Goal: Information Seeking & Learning: Learn about a topic

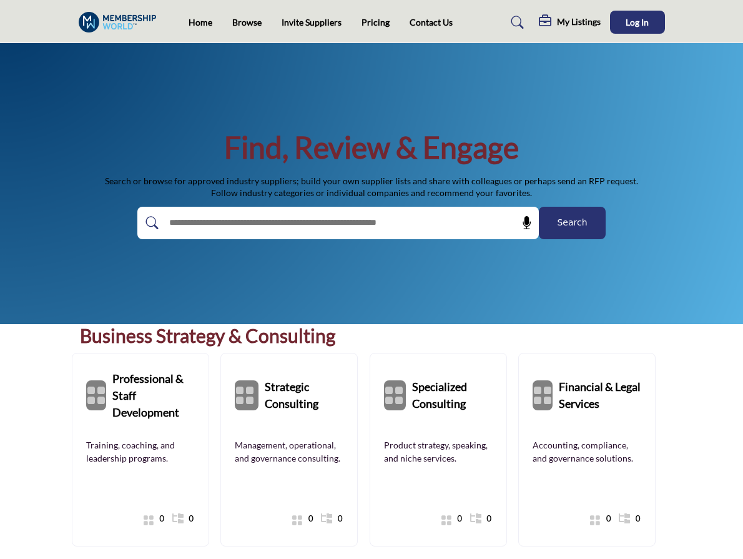
click at [397, 278] on div "Find, Review & Engage Search or browse for approved industry suppliers; build y…" at bounding box center [371, 183] width 743 height 281
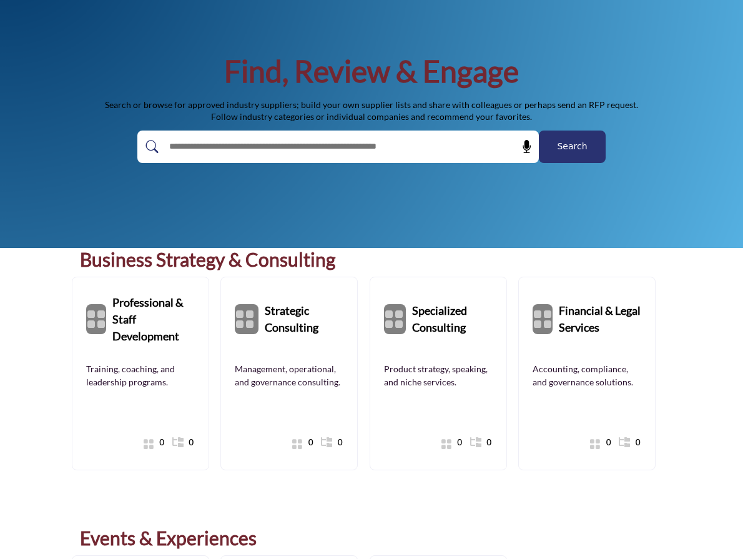
scroll to position [58, 0]
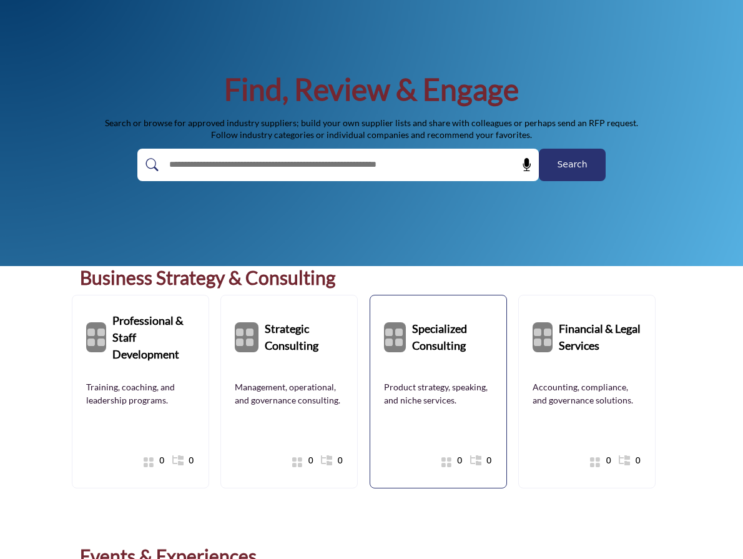
click at [425, 358] on b "Specialized Consulting" at bounding box center [452, 337] width 81 height 56
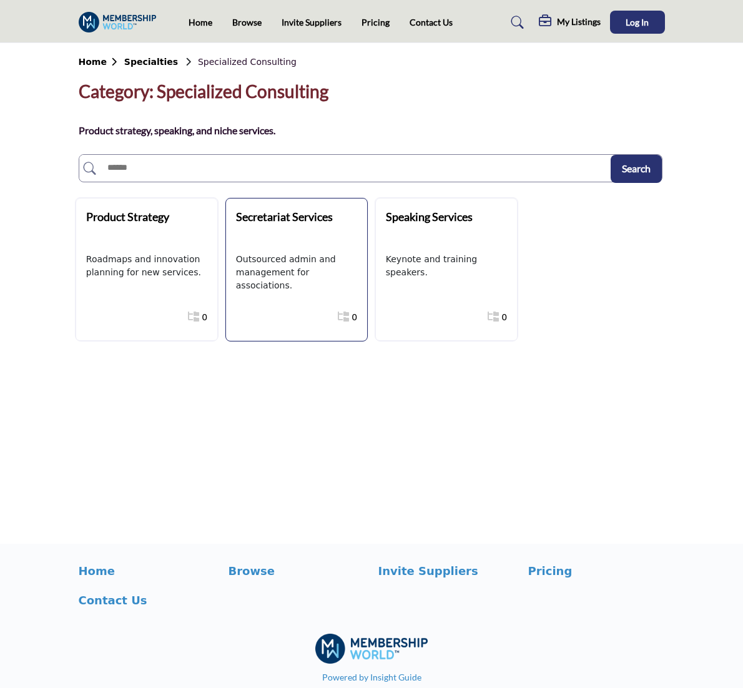
click at [251, 229] on div "Secretariat Services" at bounding box center [309, 226] width 146 height 34
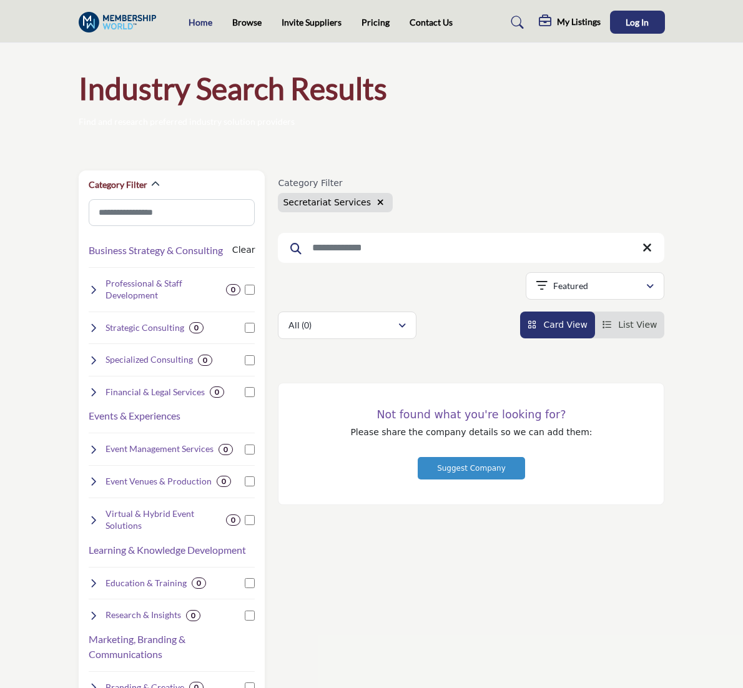
click at [189, 25] on link "Home" at bounding box center [201, 22] width 24 height 11
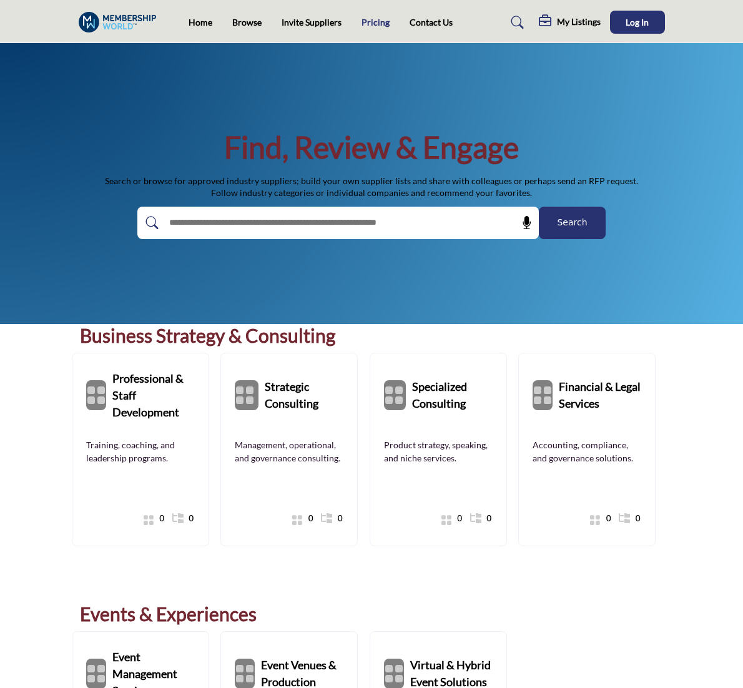
click at [361, 22] on link "Pricing" at bounding box center [375, 22] width 28 height 11
